Goal: Task Accomplishment & Management: Use online tool/utility

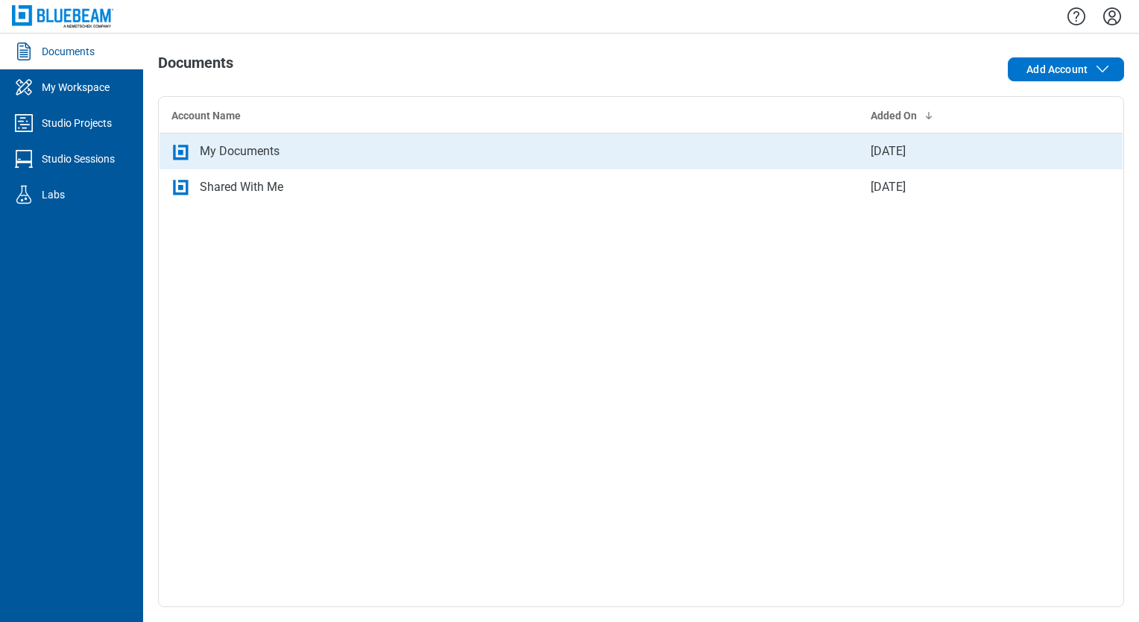
click at [324, 149] on div "My Documents" at bounding box center [508, 151] width 675 height 18
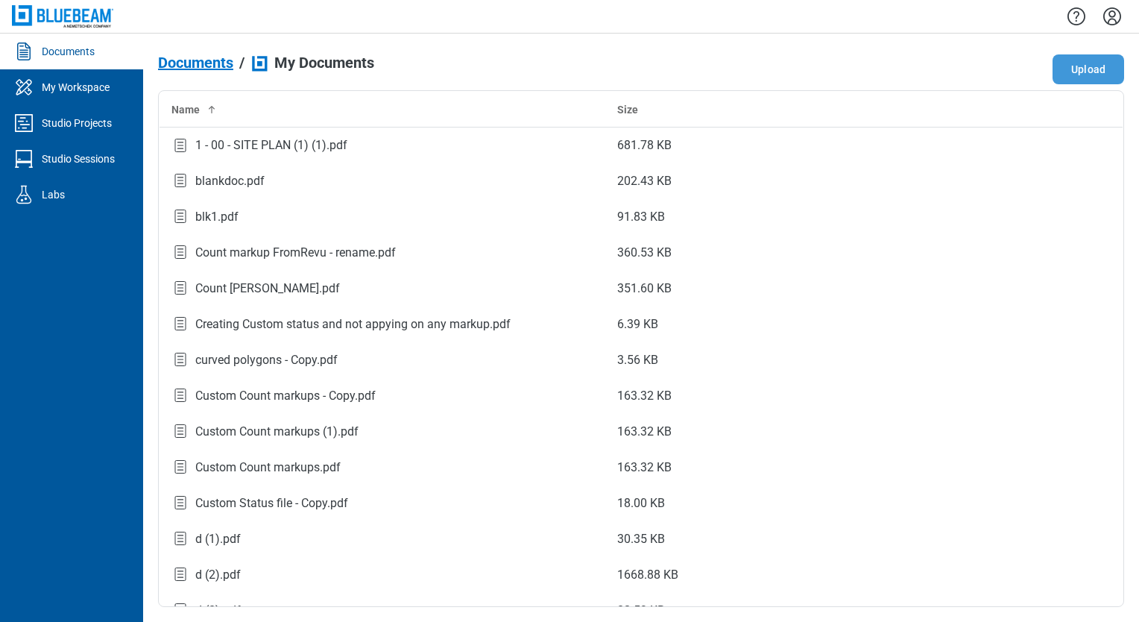
click at [1075, 69] on button "Upload" at bounding box center [1088, 69] width 72 height 30
click at [1094, 73] on button "Upload" at bounding box center [1088, 69] width 72 height 30
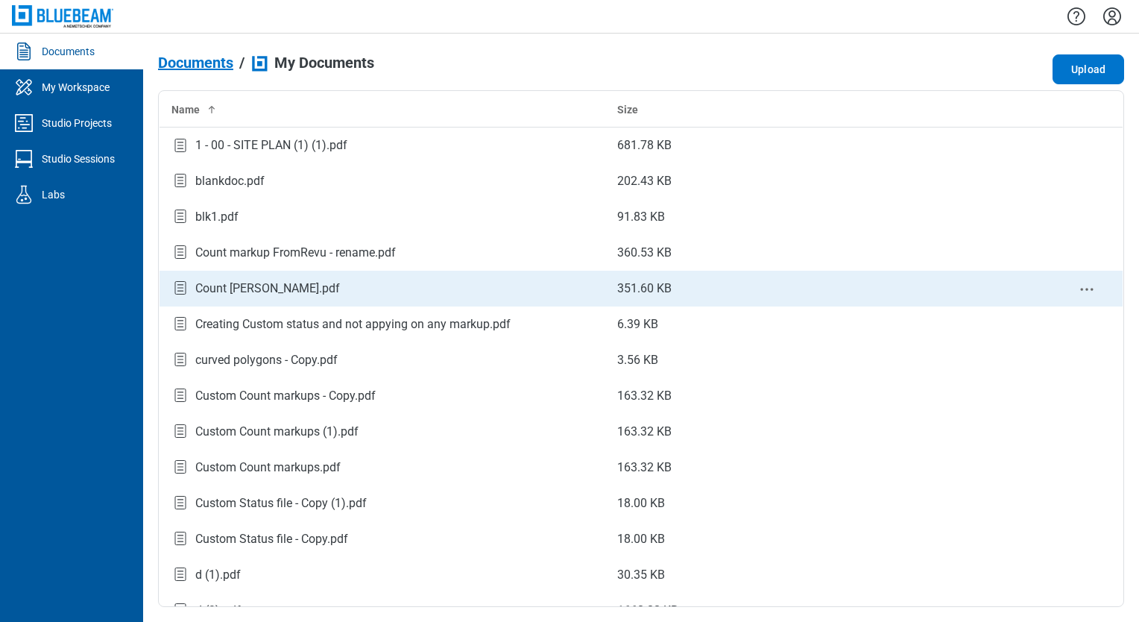
scroll to position [165, 0]
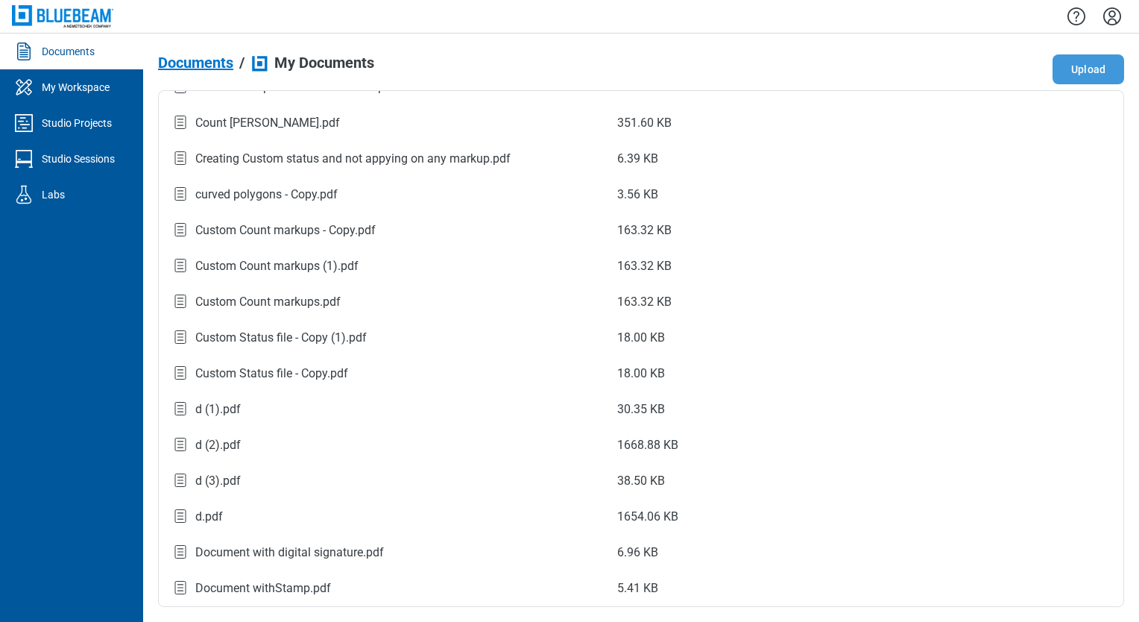
click at [1074, 73] on button "Upload" at bounding box center [1088, 69] width 72 height 30
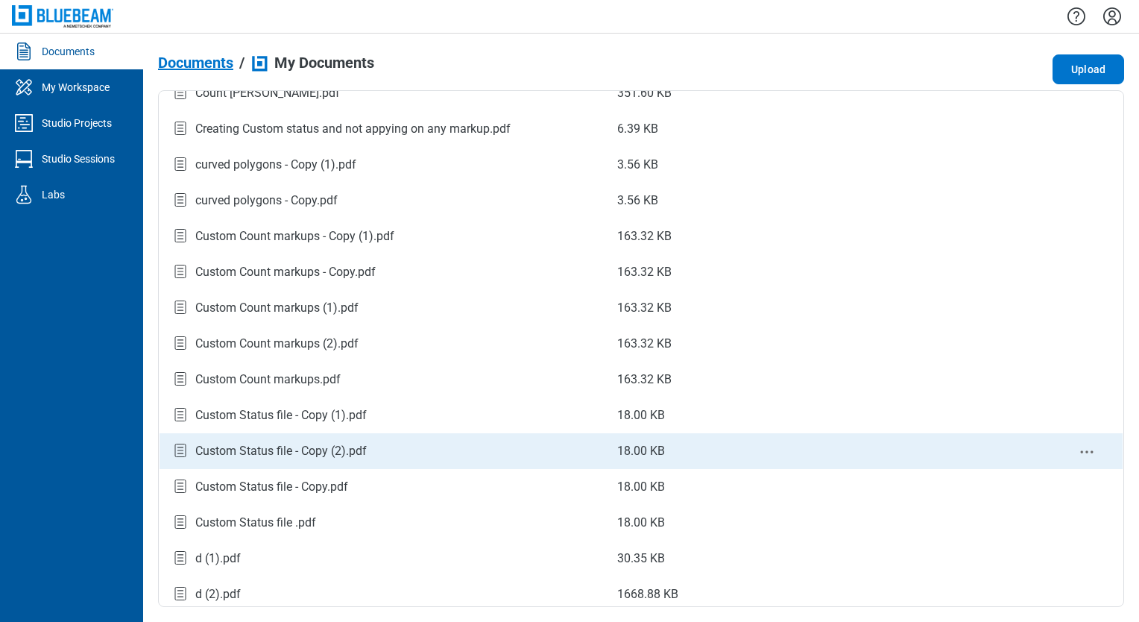
scroll to position [0, 0]
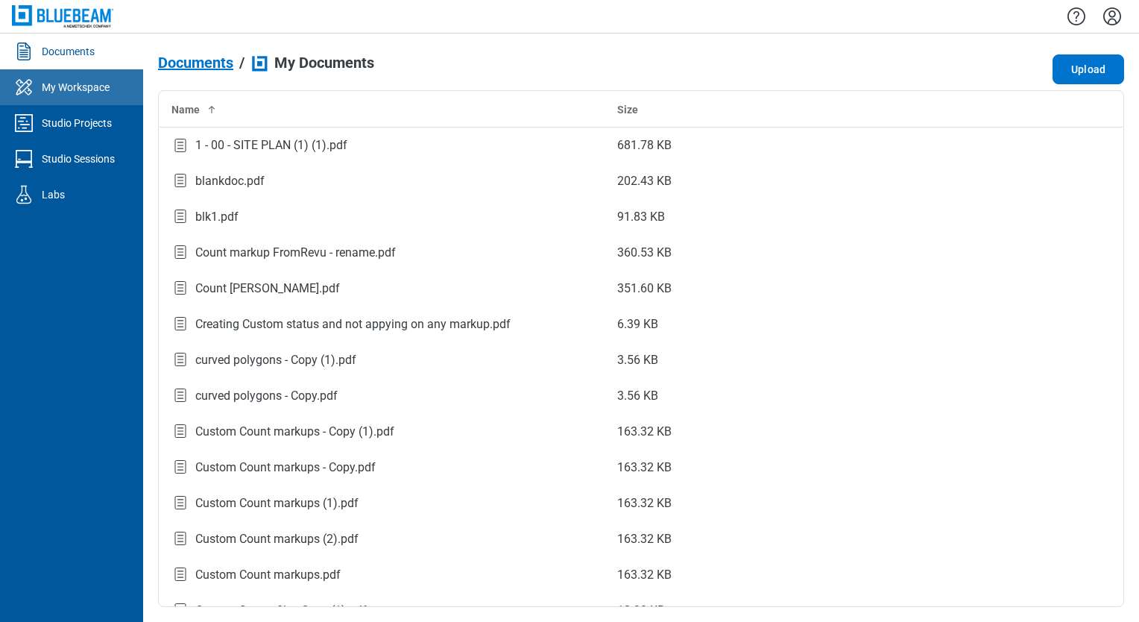
click at [85, 91] on div "My Workspace" at bounding box center [76, 87] width 68 height 15
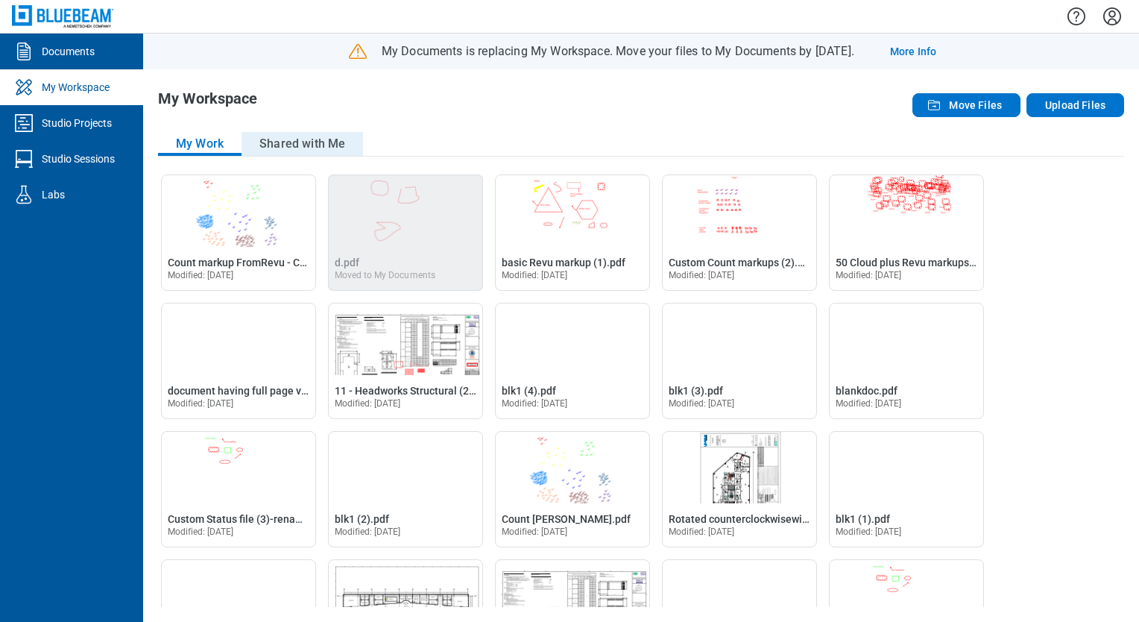
click at [288, 147] on button "Shared with Me" at bounding box center [301, 144] width 121 height 24
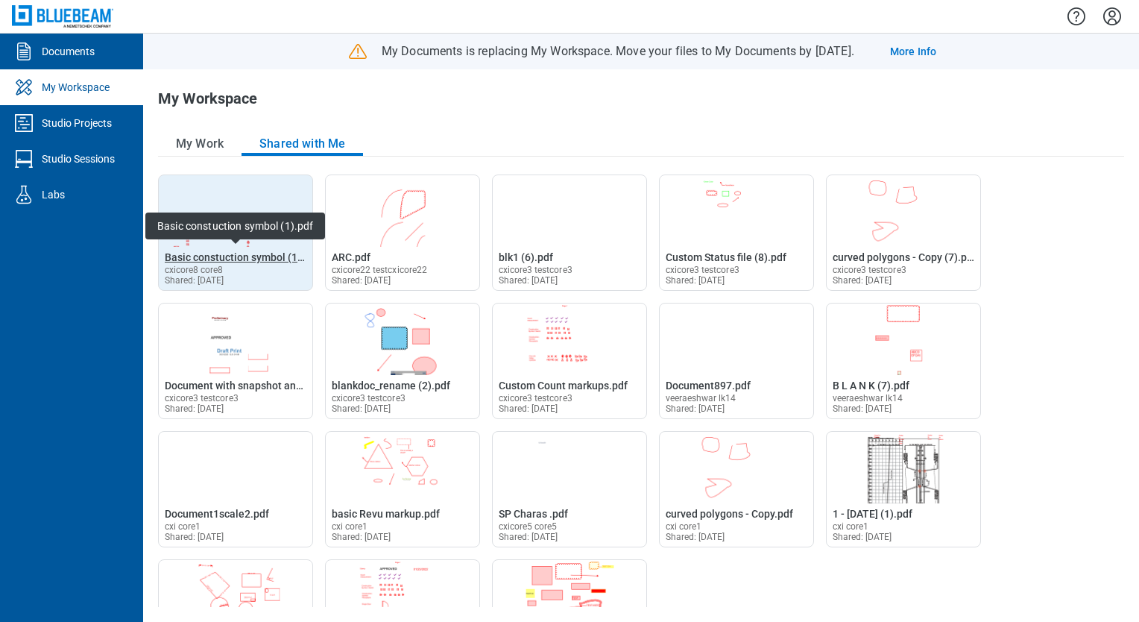
click at [233, 262] on span "Basic constuction symbol (1).pdf" at bounding box center [242, 257] width 155 height 12
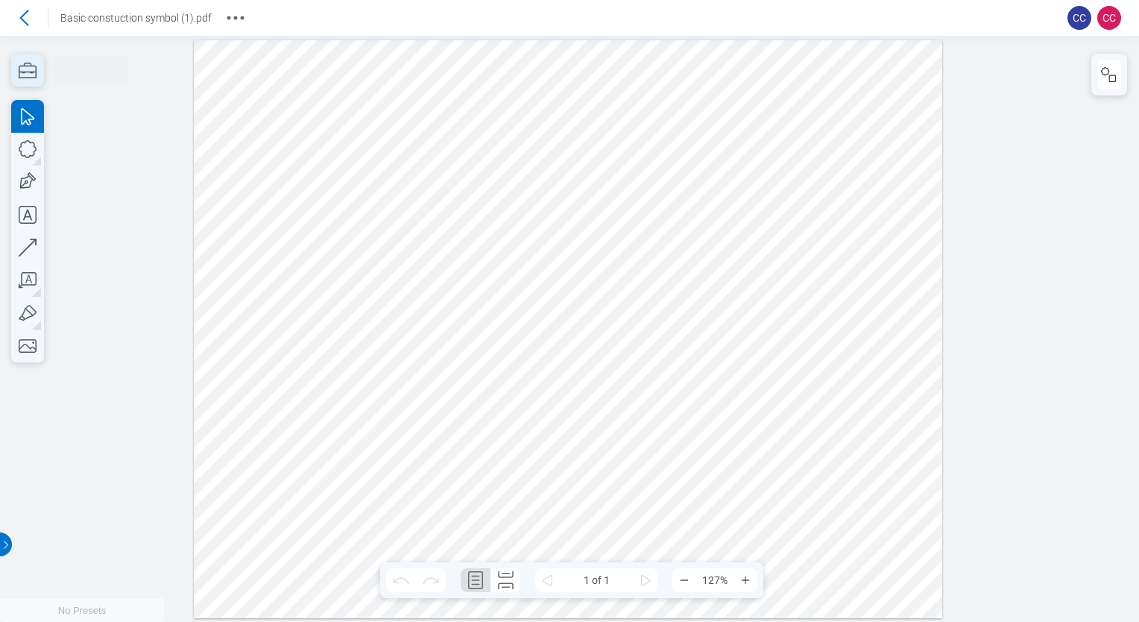
click at [25, 72] on icon "button" at bounding box center [28, 71] width 18 height 16
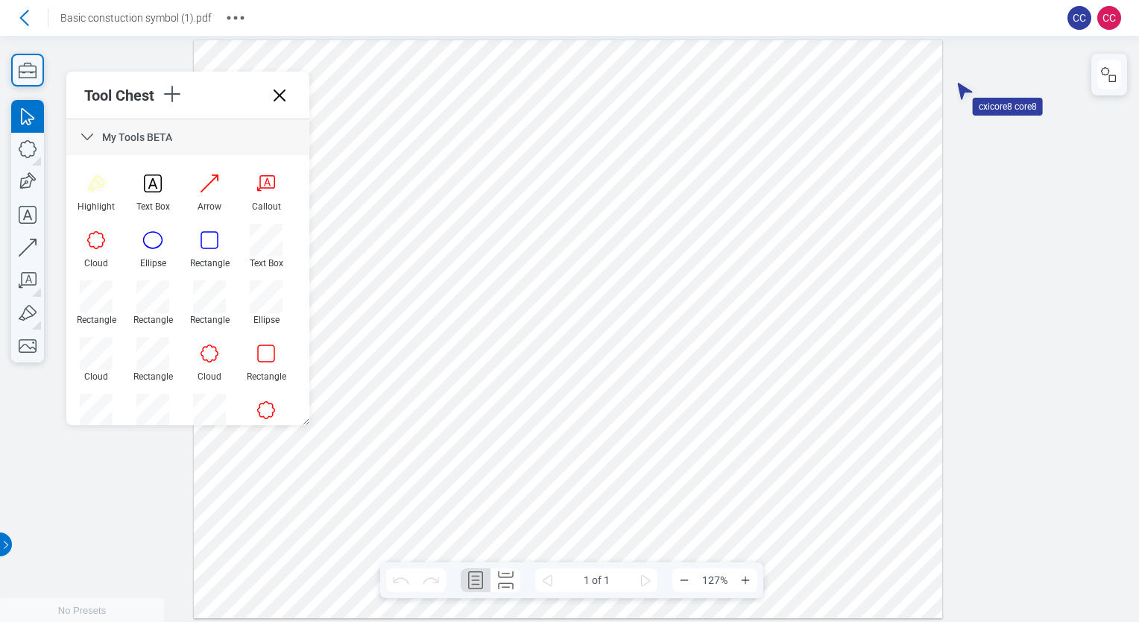
click at [286, 92] on icon at bounding box center [280, 95] width 24 height 24
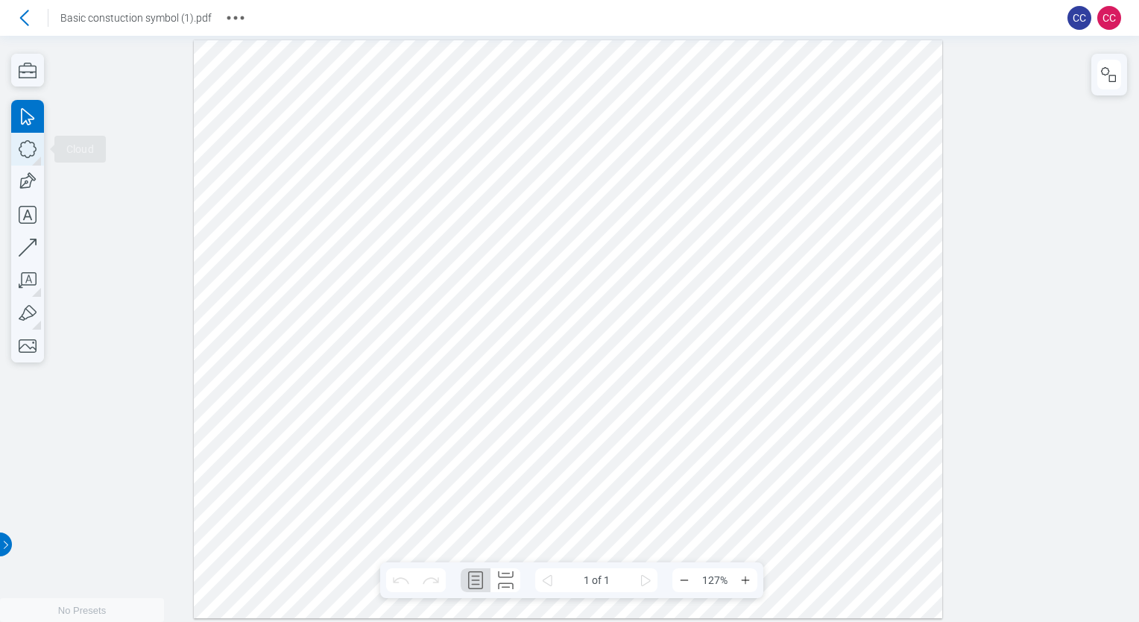
click at [24, 151] on icon "button" at bounding box center [27, 149] width 33 height 33
drag, startPoint x: 444, startPoint y: 118, endPoint x: 515, endPoint y: 158, distance: 81.4
click at [490, 144] on div at bounding box center [568, 329] width 748 height 578
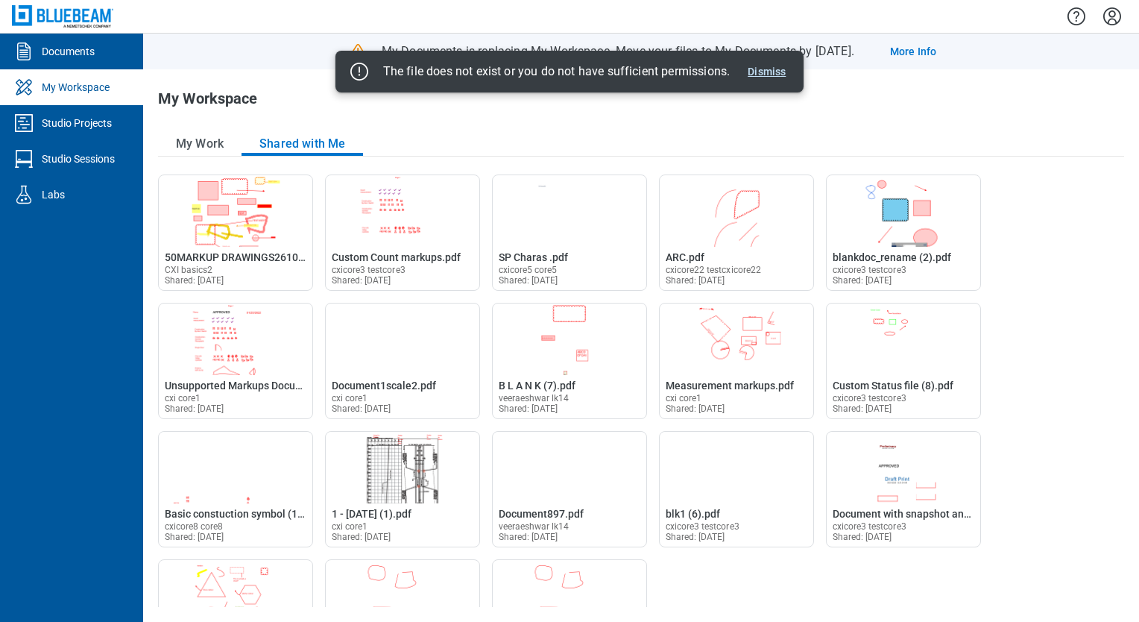
click at [775, 71] on button "Dismiss" at bounding box center [767, 72] width 50 height 18
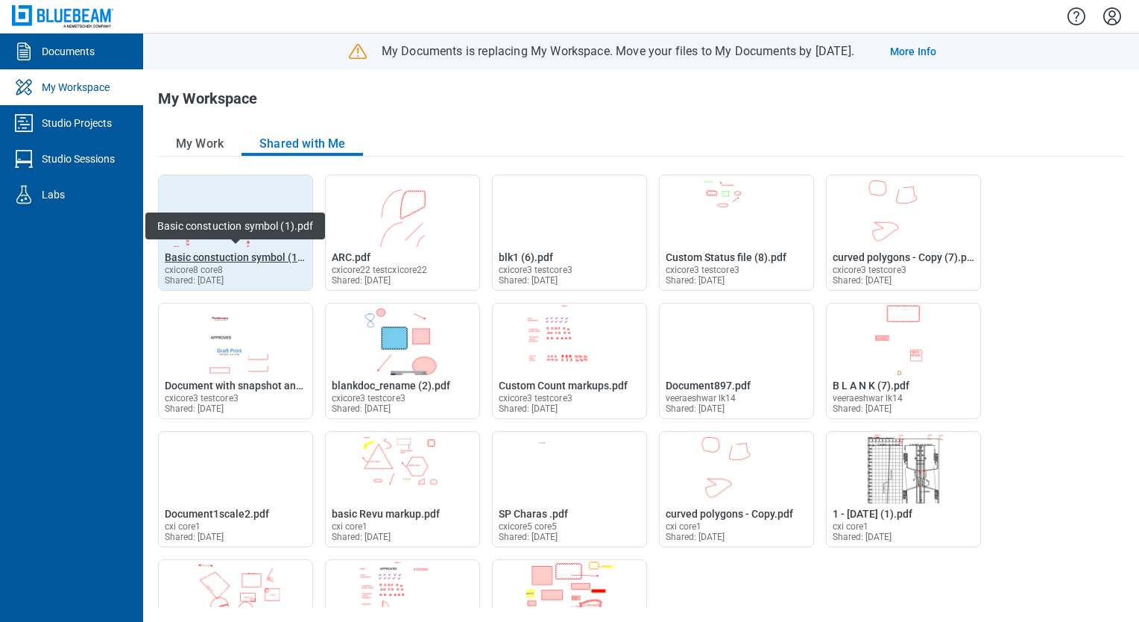
click at [240, 260] on span "Basic constuction symbol (1).pdf" at bounding box center [242, 257] width 155 height 12
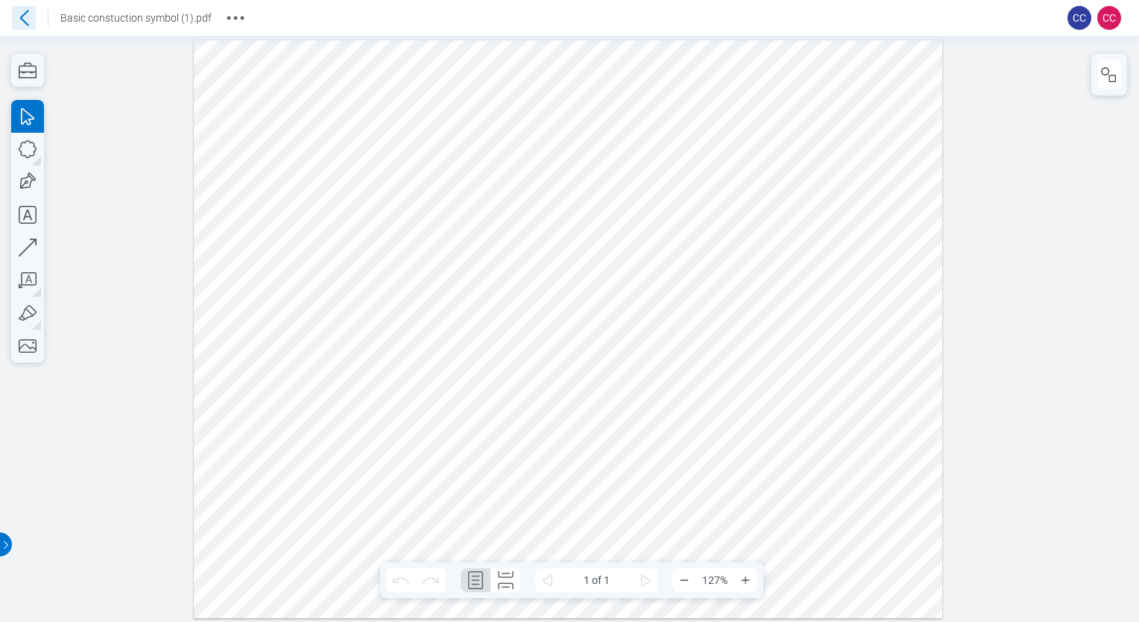
click at [28, 22] on icon at bounding box center [24, 18] width 24 height 24
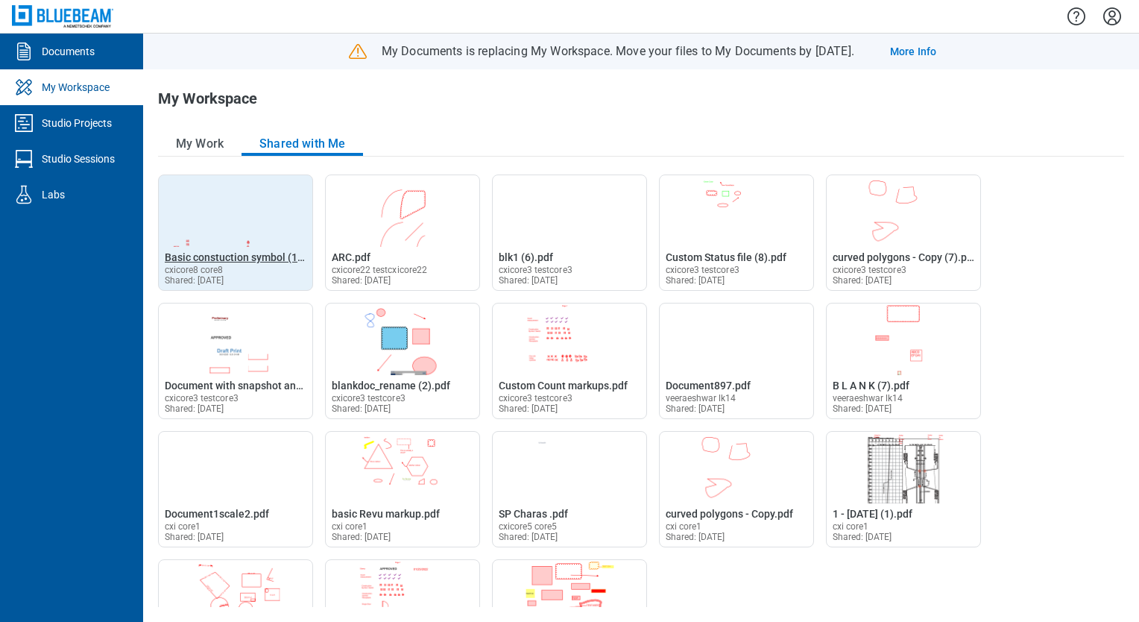
click at [271, 255] on span "Basic constuction symbol (1).pdf" at bounding box center [242, 257] width 155 height 12
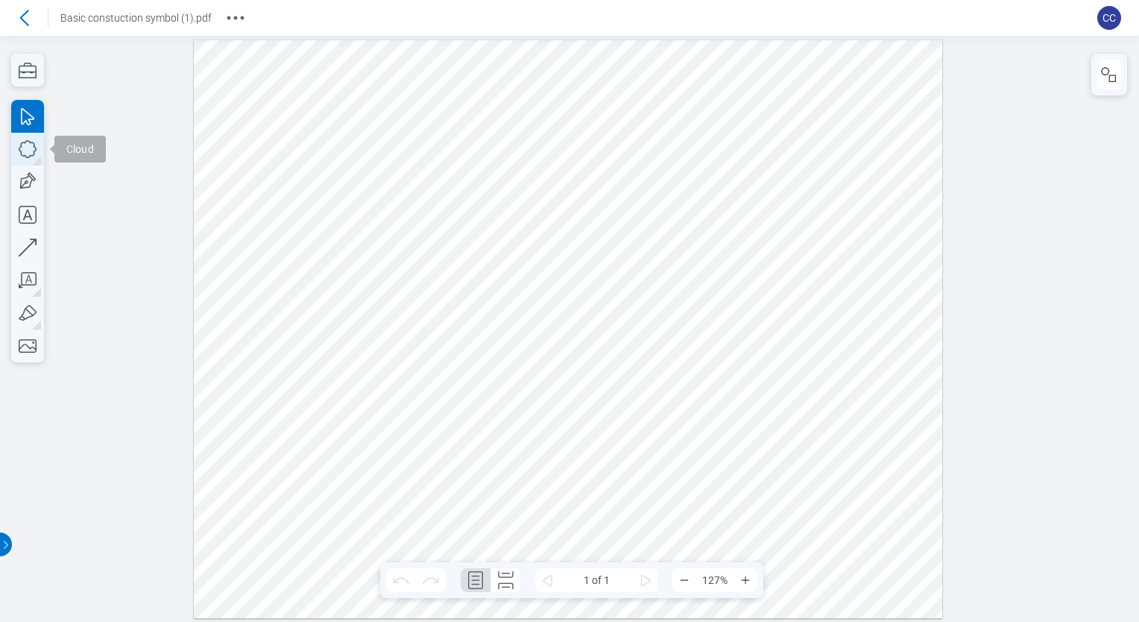
click at [25, 148] on icon "button" at bounding box center [27, 149] width 33 height 33
drag, startPoint x: 305, startPoint y: 128, endPoint x: 320, endPoint y: 141, distance: 19.6
click at [320, 141] on div at bounding box center [568, 329] width 748 height 578
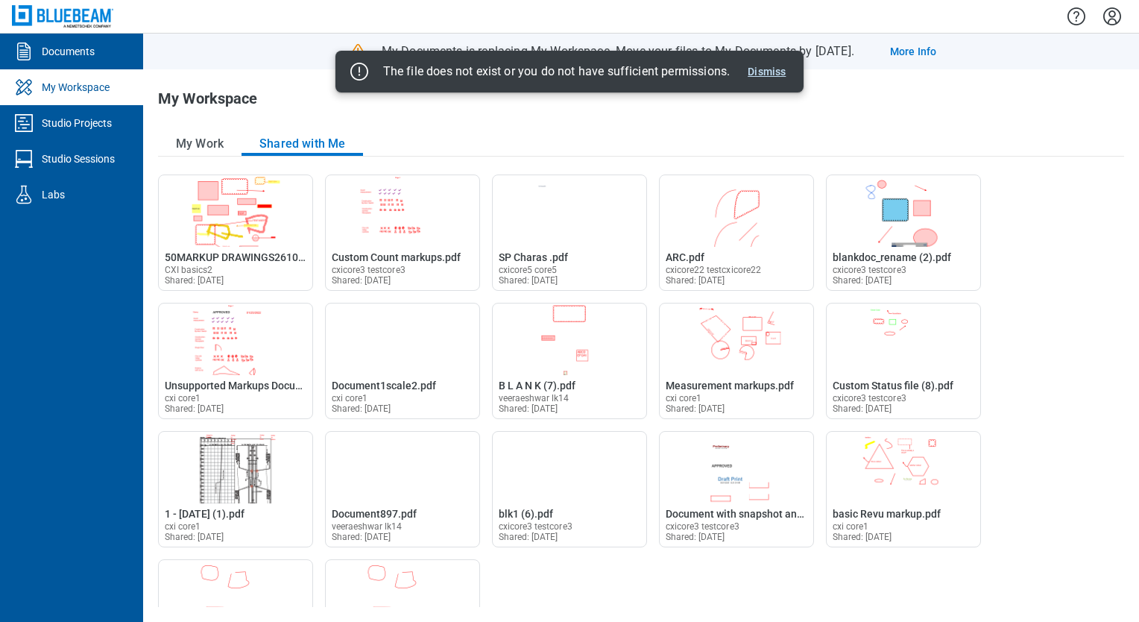
click at [760, 77] on button "Dismiss" at bounding box center [767, 72] width 50 height 18
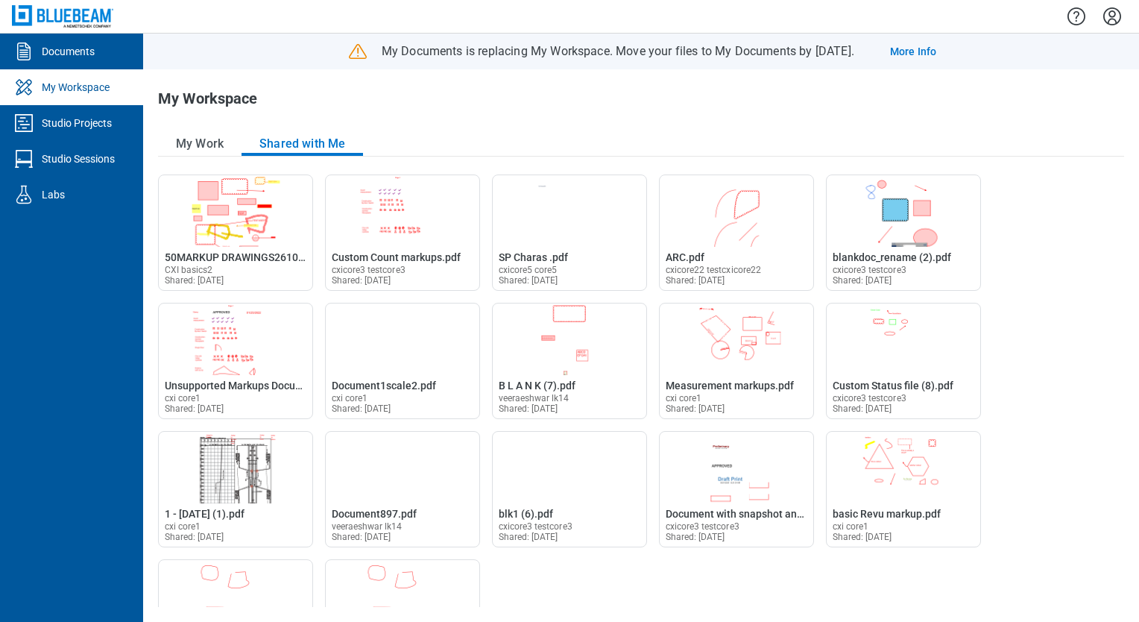
click at [452, 142] on div "My Work Shared with Me" at bounding box center [641, 144] width 966 height 25
click at [92, 94] on div "My Workspace" at bounding box center [76, 87] width 68 height 15
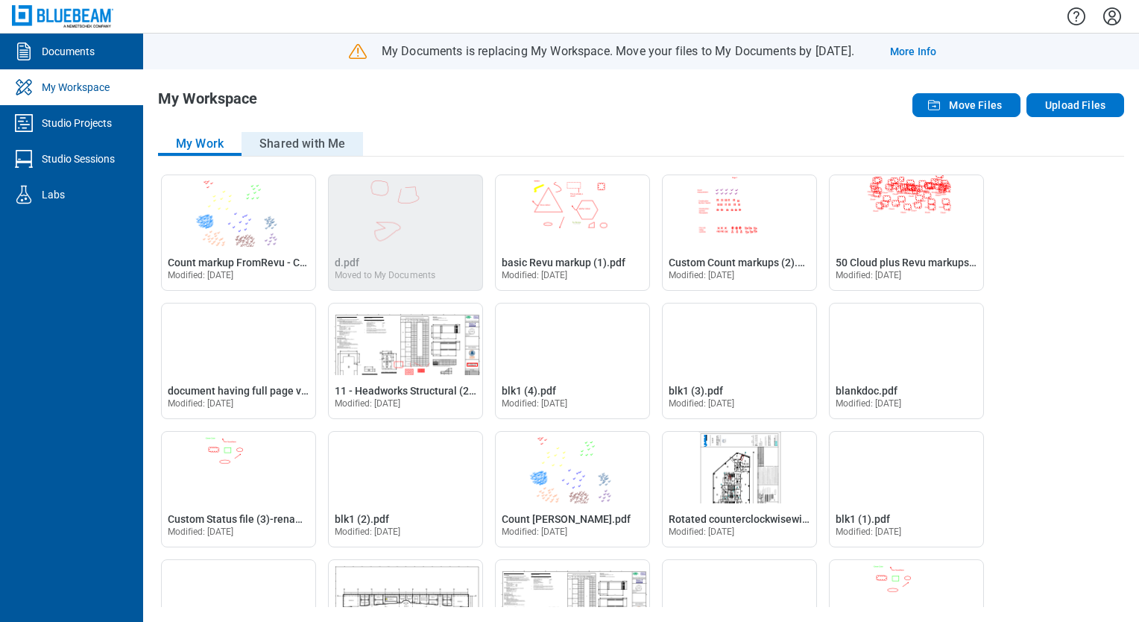
click at [274, 142] on button "Shared with Me" at bounding box center [301, 144] width 121 height 24
drag, startPoint x: 302, startPoint y: 143, endPoint x: 320, endPoint y: 155, distance: 22.1
click at [302, 143] on button "Shared with Me" at bounding box center [301, 144] width 121 height 24
click at [304, 148] on button "Shared with Me" at bounding box center [301, 144] width 121 height 24
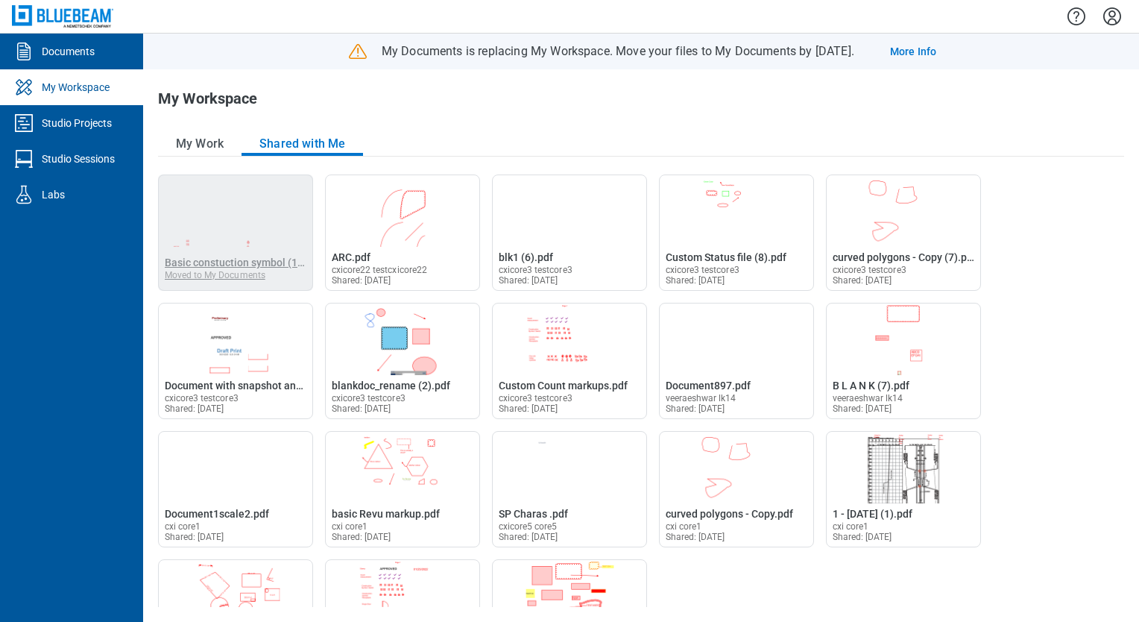
click at [217, 268] on span "Basic constuction symbol (1).pdf" at bounding box center [242, 262] width 155 height 12
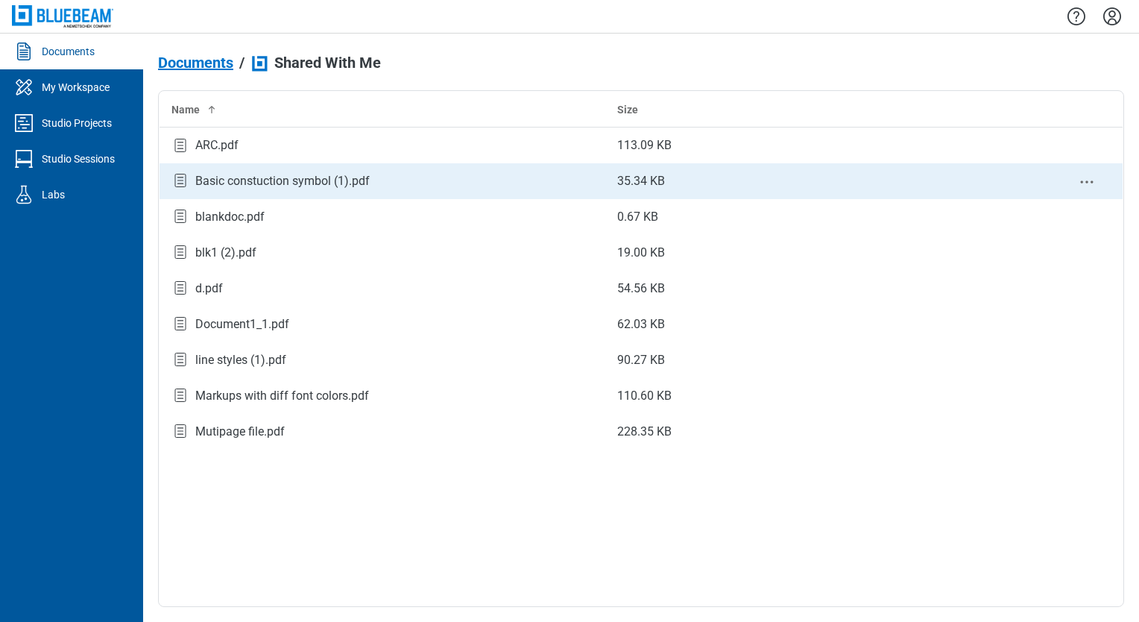
click at [284, 182] on div "Basic constuction symbol (1).pdf" at bounding box center [282, 181] width 174 height 18
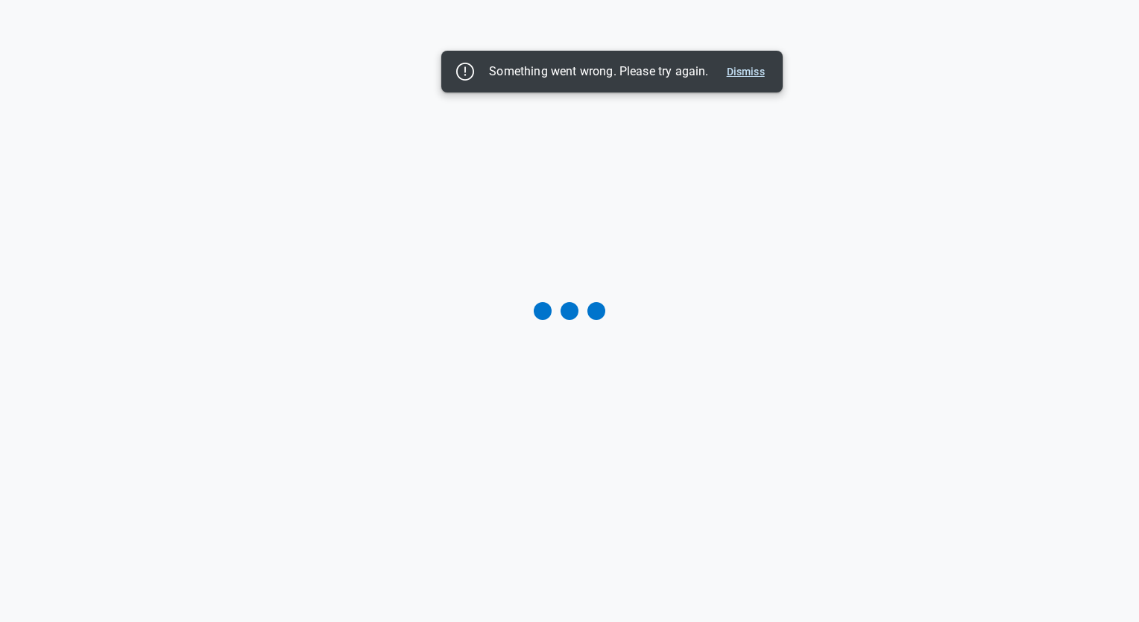
click at [735, 74] on button "Dismiss" at bounding box center [746, 72] width 50 height 18
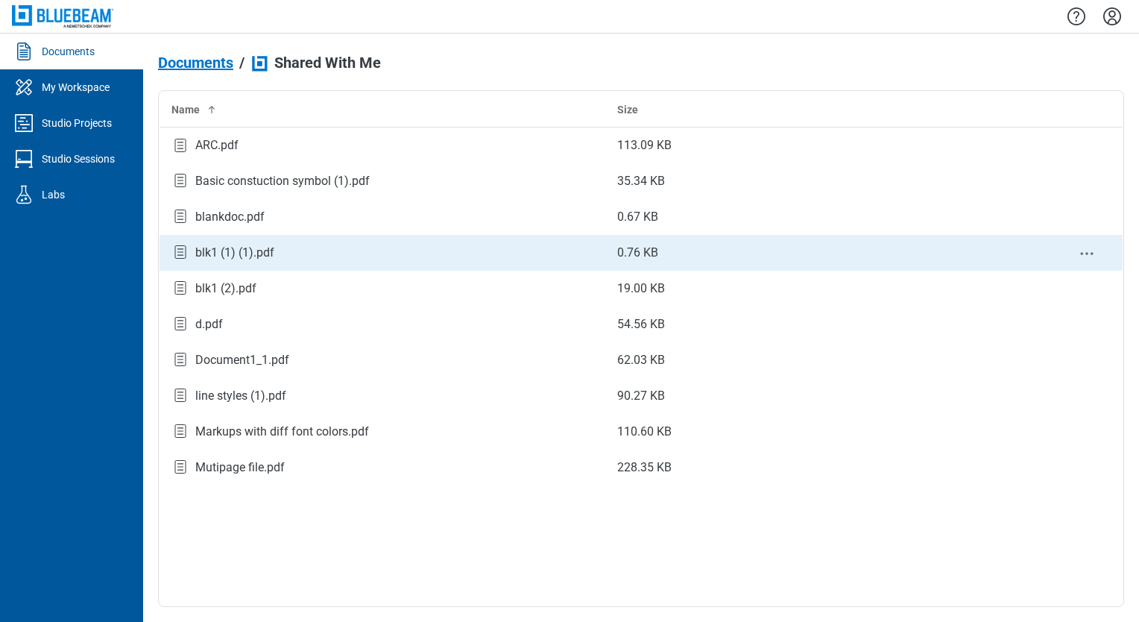
click at [262, 253] on div "blk1 (1) (1).pdf" at bounding box center [234, 253] width 79 height 18
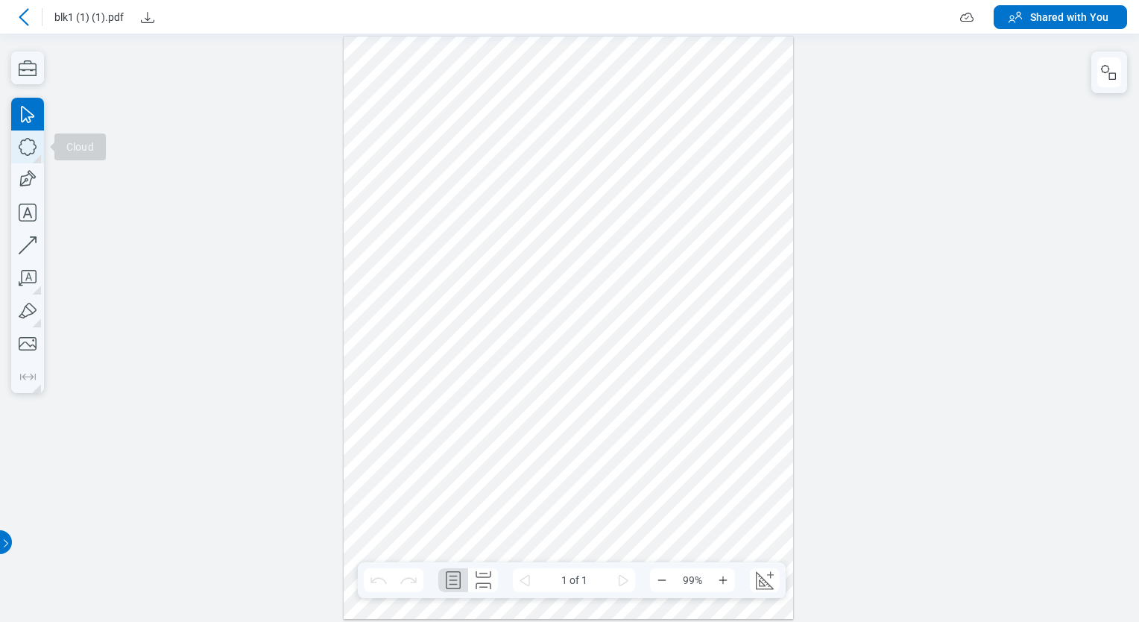
click at [31, 147] on icon "button" at bounding box center [27, 146] width 33 height 33
drag, startPoint x: 605, startPoint y: 460, endPoint x: 674, endPoint y: 504, distance: 81.5
click at [660, 499] on div at bounding box center [569, 328] width 450 height 582
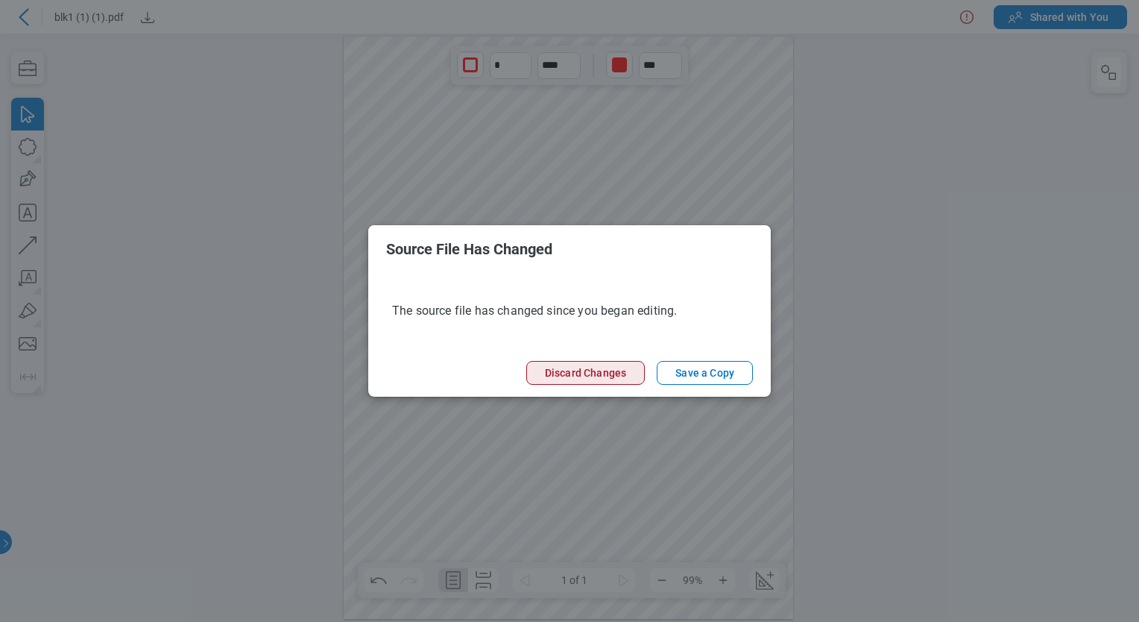
click at [575, 368] on button "Discard Changes" at bounding box center [585, 373] width 118 height 24
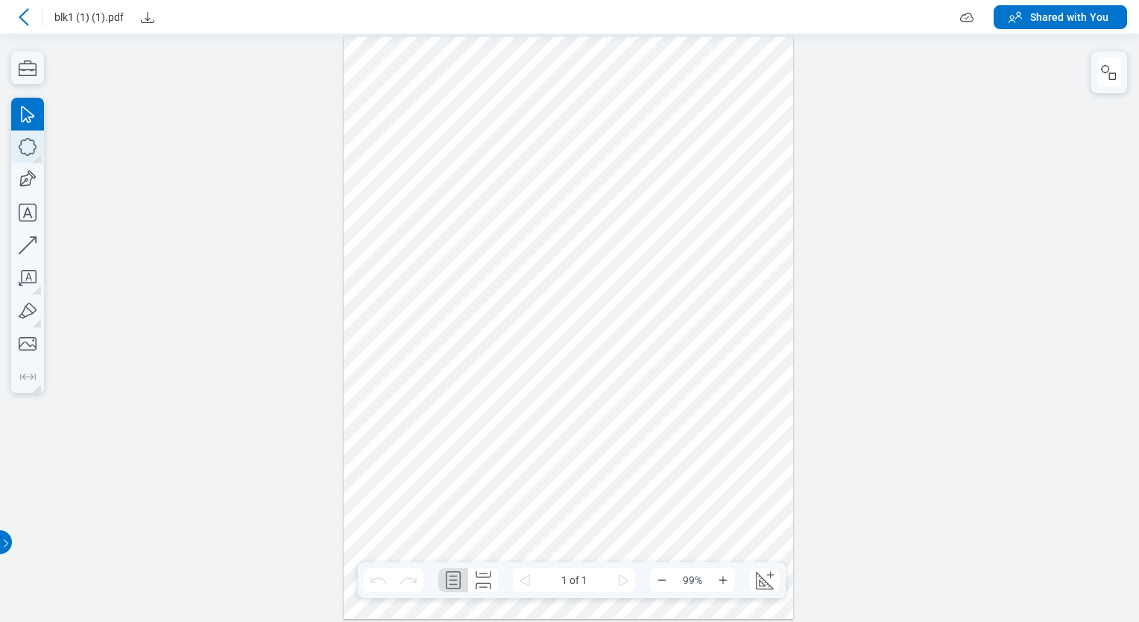
click at [31, 148] on icon "button" at bounding box center [27, 146] width 33 height 33
drag, startPoint x: 391, startPoint y: 174, endPoint x: 437, endPoint y: 203, distance: 54.6
click at [437, 203] on div at bounding box center [569, 328] width 450 height 582
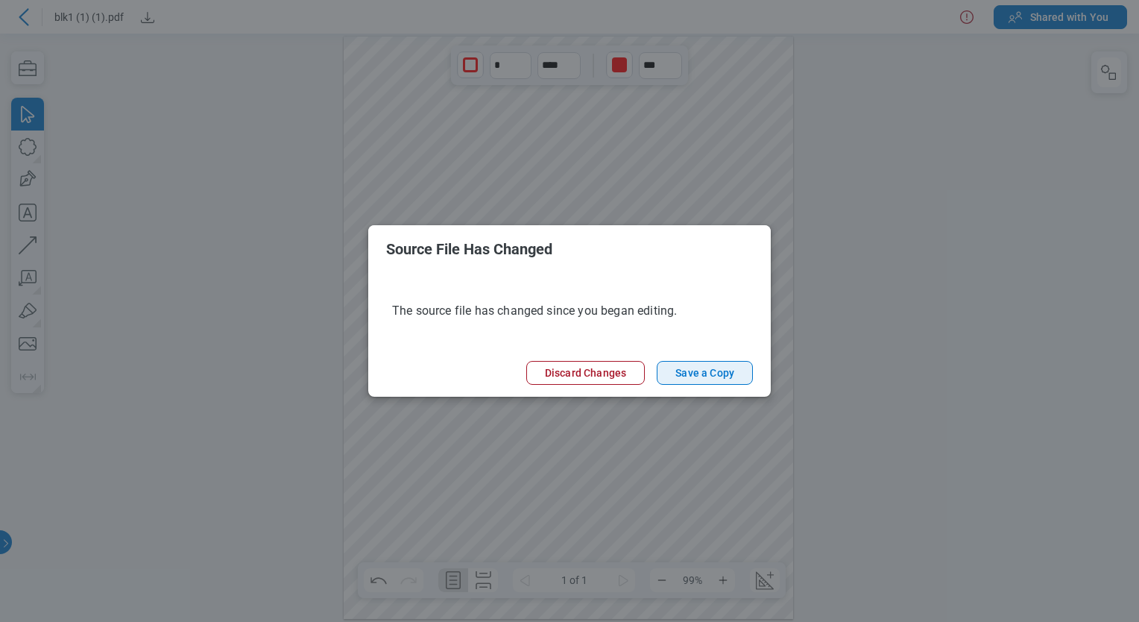
click at [719, 367] on button "Save a Copy" at bounding box center [705, 373] width 96 height 24
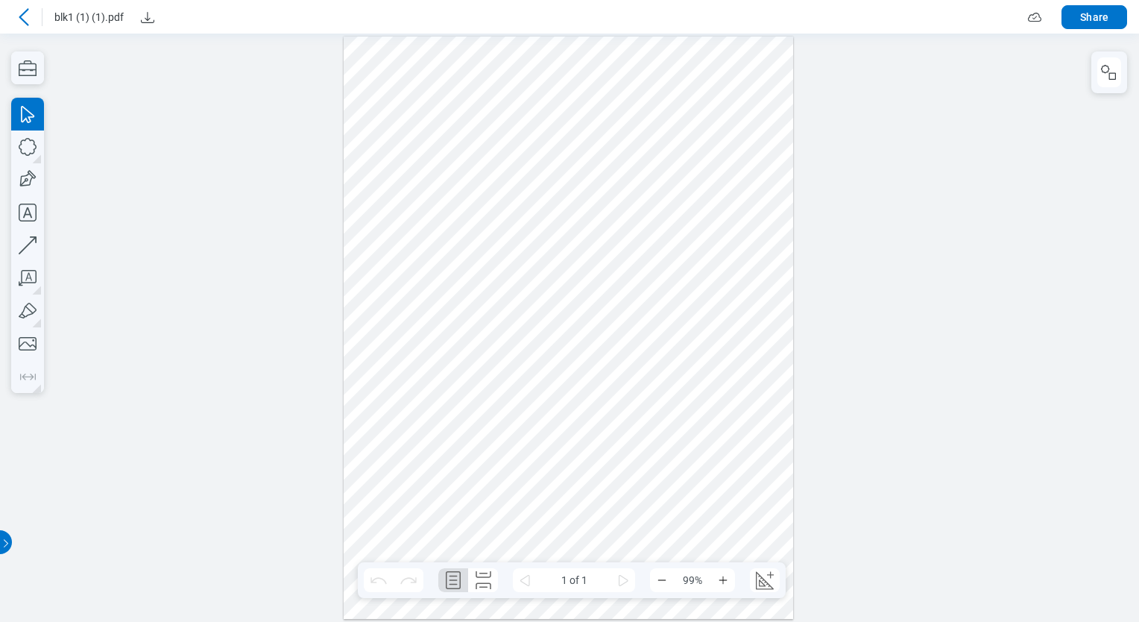
click at [29, 19] on icon at bounding box center [24, 17] width 18 height 18
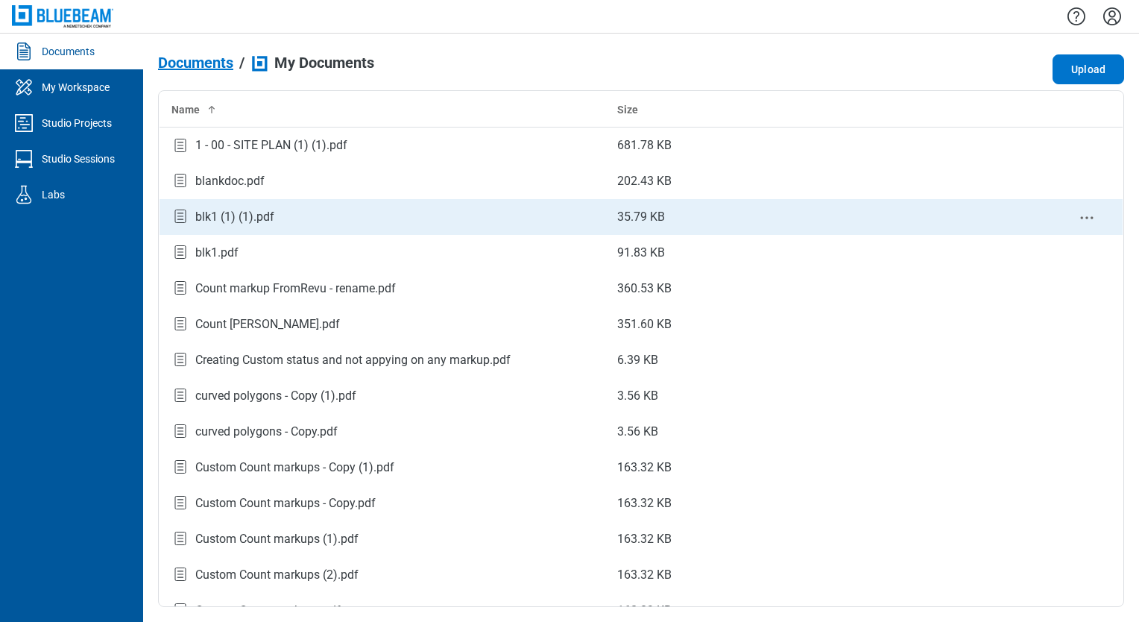
click at [247, 229] on td "blk1 (1) (1).pdf" at bounding box center [382, 217] width 446 height 36
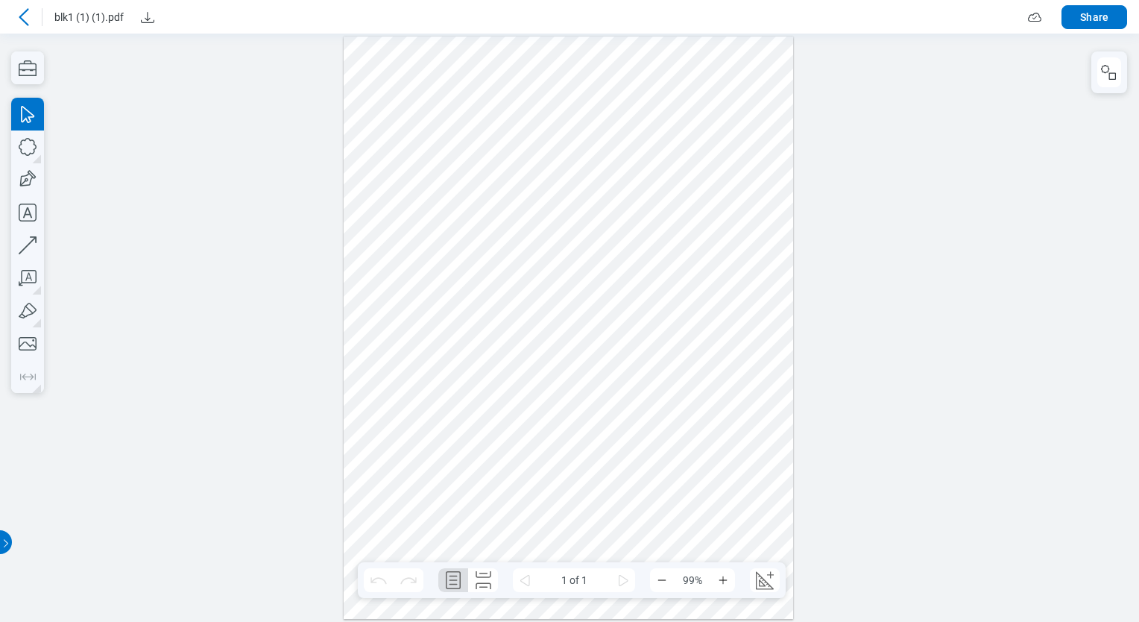
click at [25, 19] on icon at bounding box center [24, 17] width 18 height 18
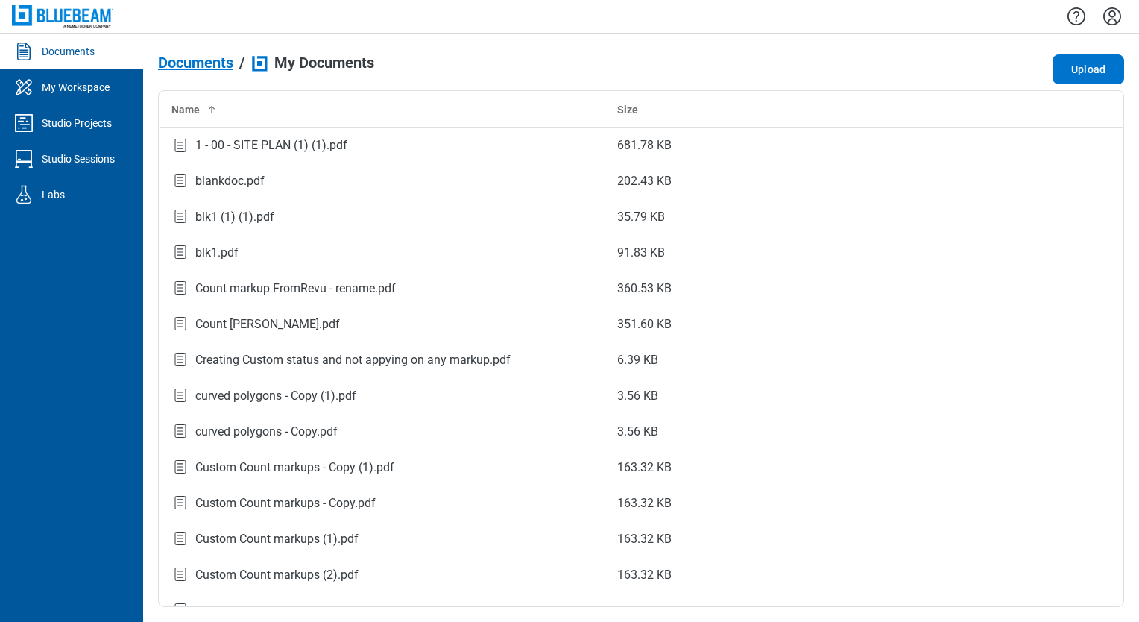
click at [182, 65] on span "Documents" at bounding box center [195, 62] width 75 height 16
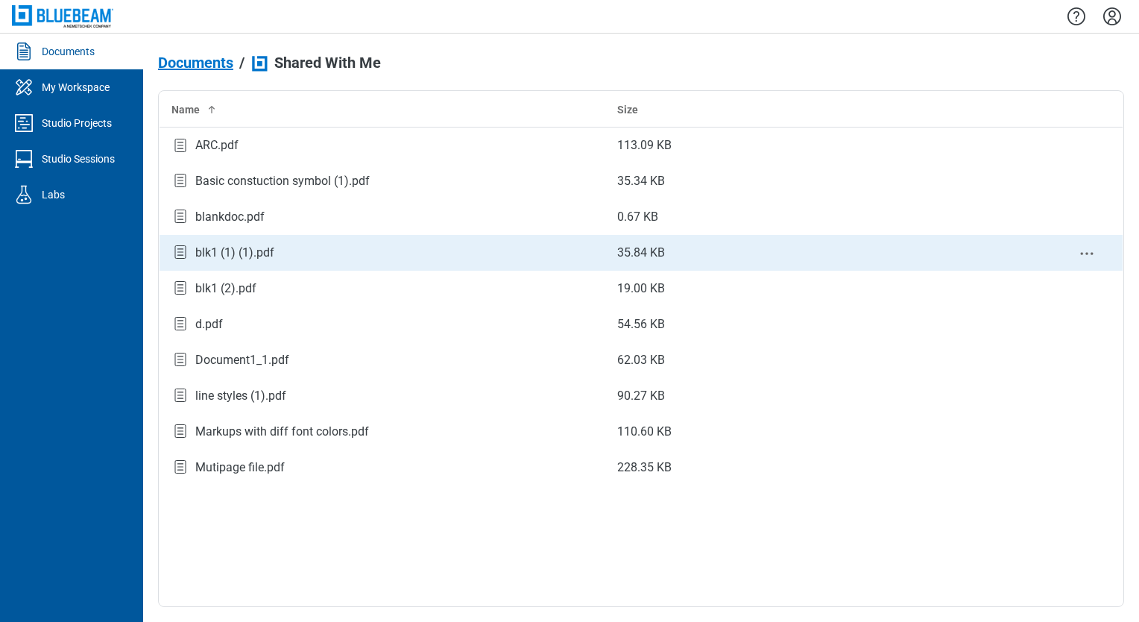
click at [212, 253] on div "blk1 (1) (1).pdf" at bounding box center [234, 253] width 79 height 18
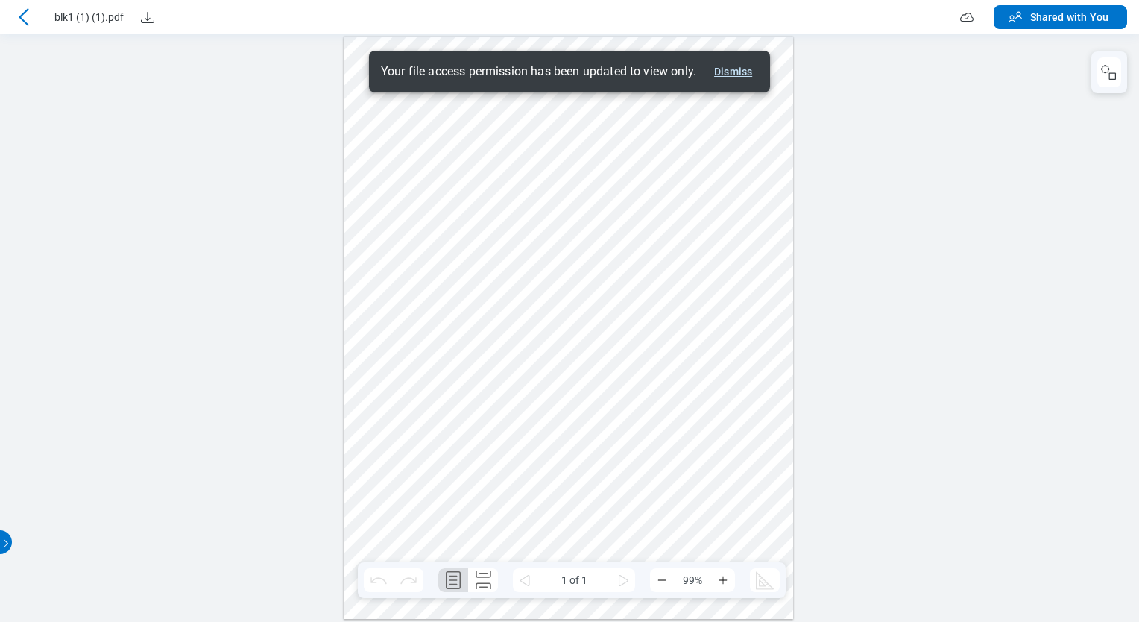
drag, startPoint x: 733, startPoint y: 72, endPoint x: 739, endPoint y: 80, distance: 10.6
click at [733, 72] on button "Dismiss" at bounding box center [733, 72] width 50 height 18
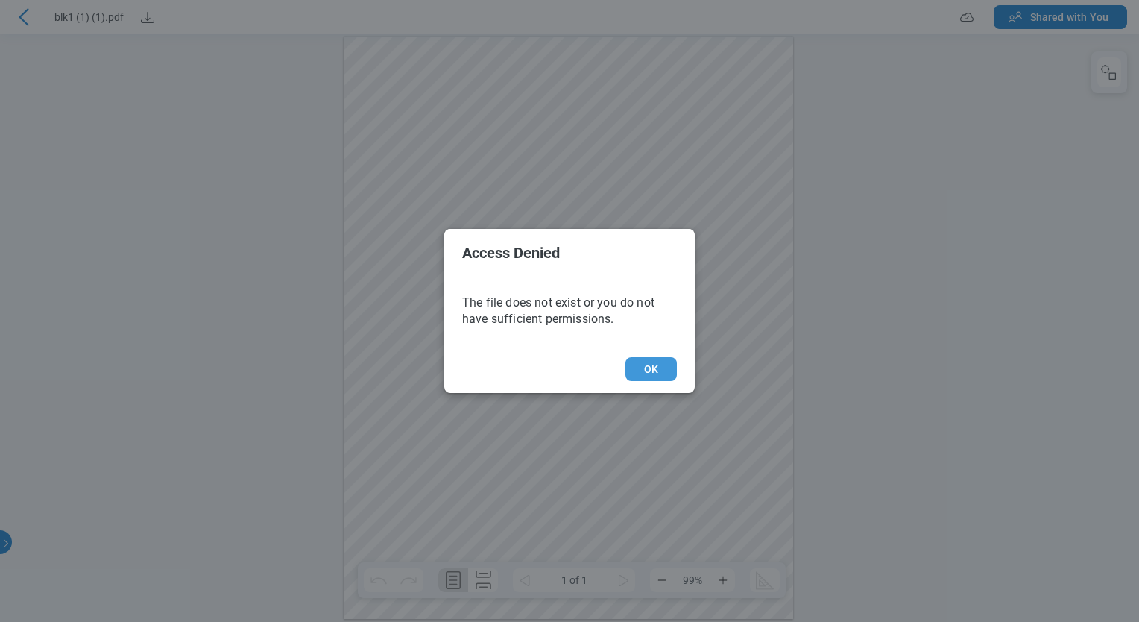
click at [657, 370] on button "OK" at bounding box center [650, 369] width 51 height 24
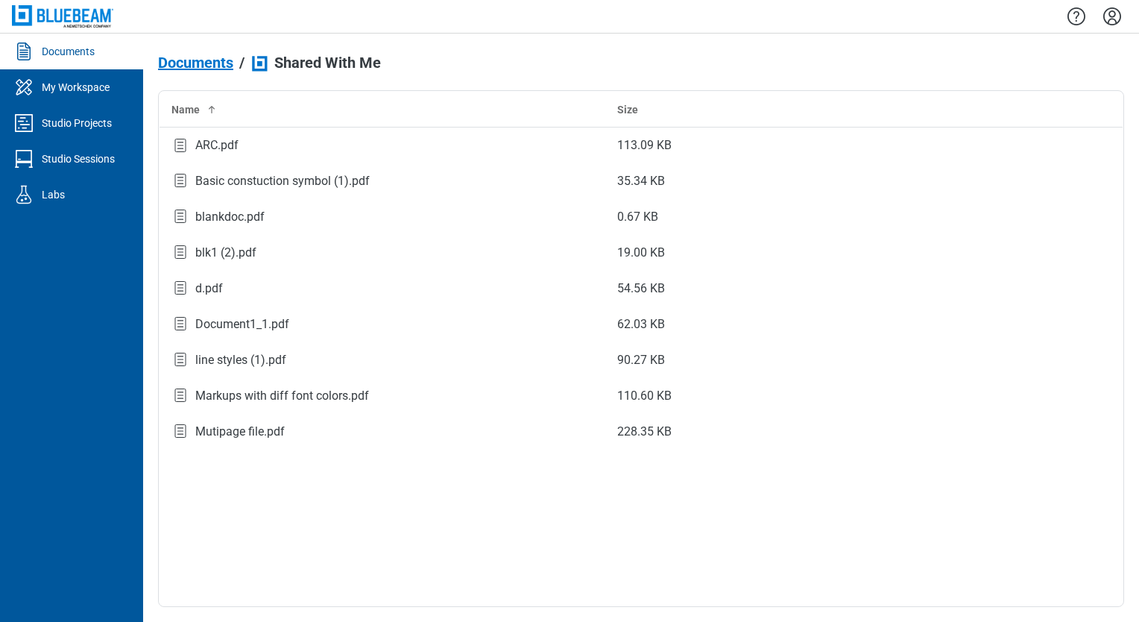
click at [1119, 17] on icon "Settings" at bounding box center [1112, 16] width 18 height 18
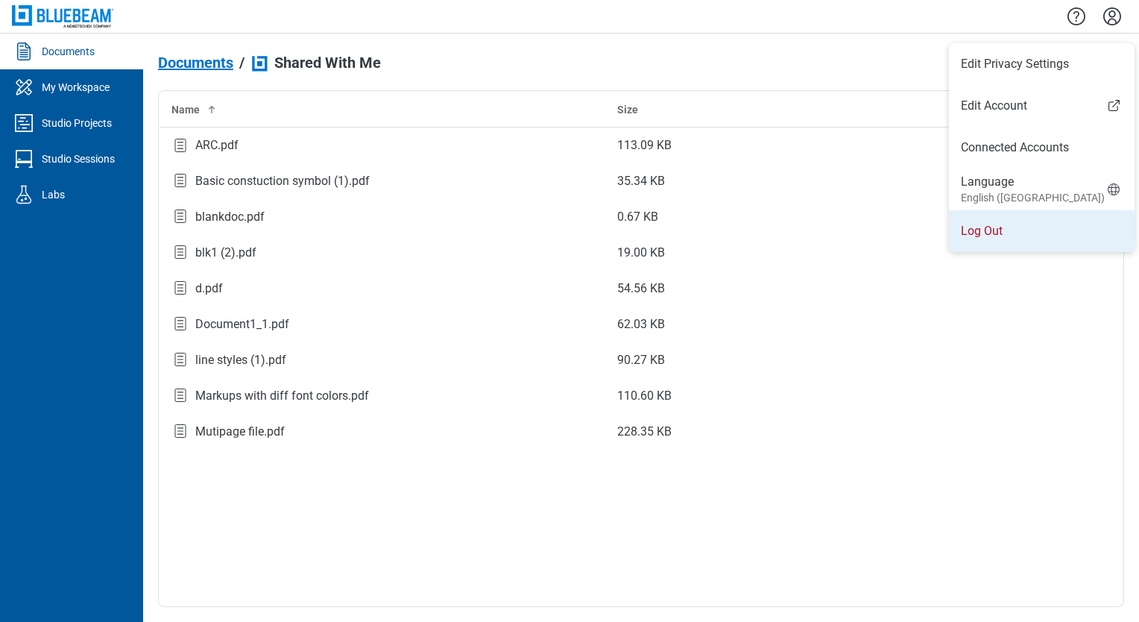
click at [976, 240] on li "Log Out" at bounding box center [1042, 231] width 186 height 42
